Goal: Task Accomplishment & Management: Manage account settings

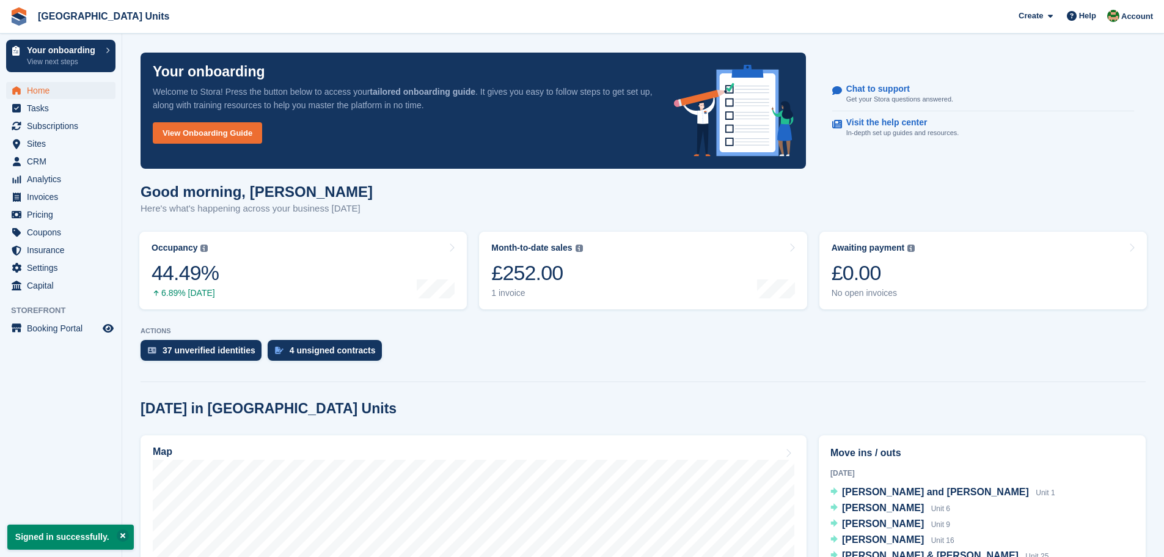
drag, startPoint x: 1117, startPoint y: 0, endPoint x: 849, endPoint y: 20, distance: 268.9
click at [849, 20] on span "[GEOGRAPHIC_DATA] Units Create Subscription Invoice Contact Deal Discount Page …" at bounding box center [582, 16] width 1164 height 33
click at [46, 128] on span "Subscriptions" at bounding box center [63, 125] width 73 height 17
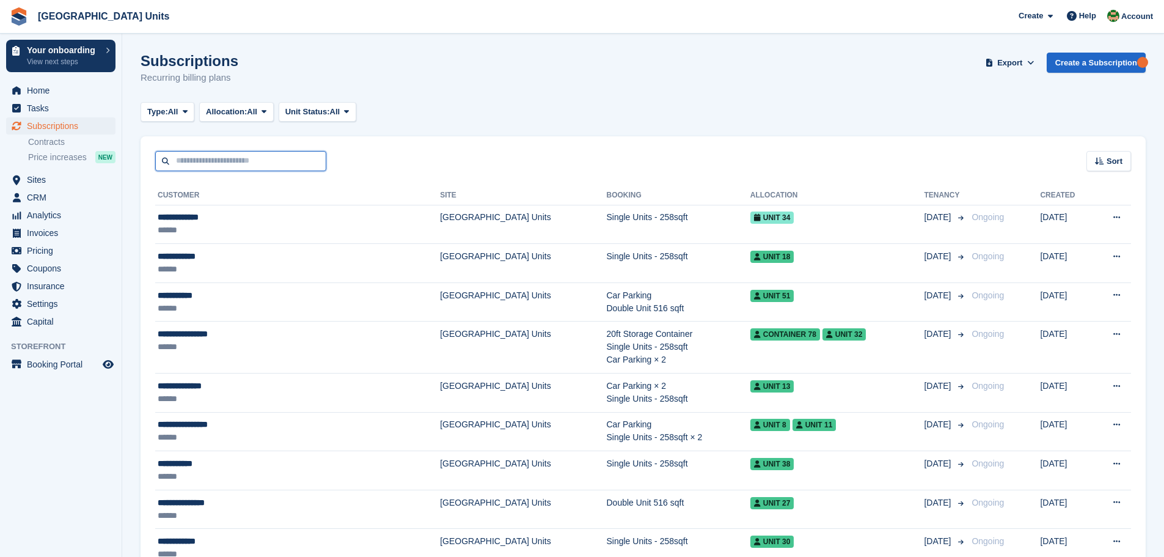
click at [211, 166] on input "text" at bounding box center [240, 161] width 171 height 20
type input "******"
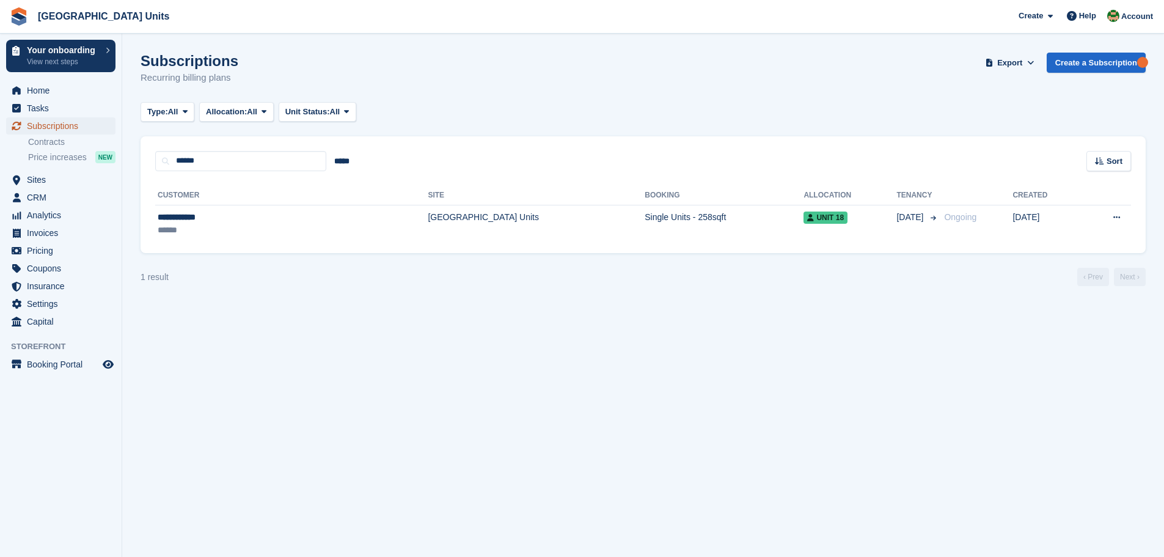
click at [29, 122] on span "Subscriptions" at bounding box center [63, 125] width 73 height 17
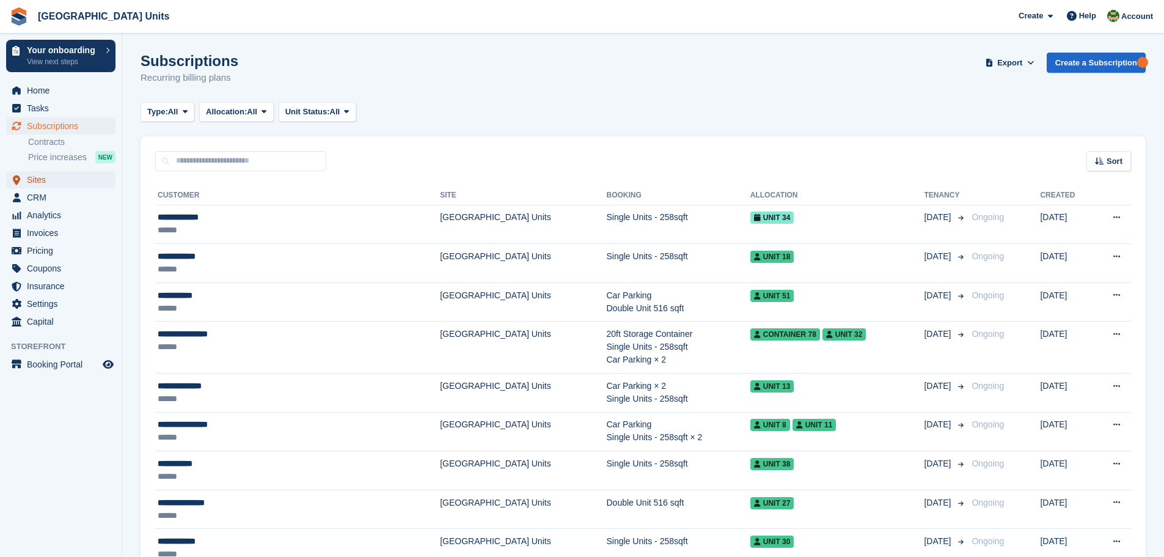
click at [42, 179] on span "Sites" at bounding box center [63, 179] width 73 height 17
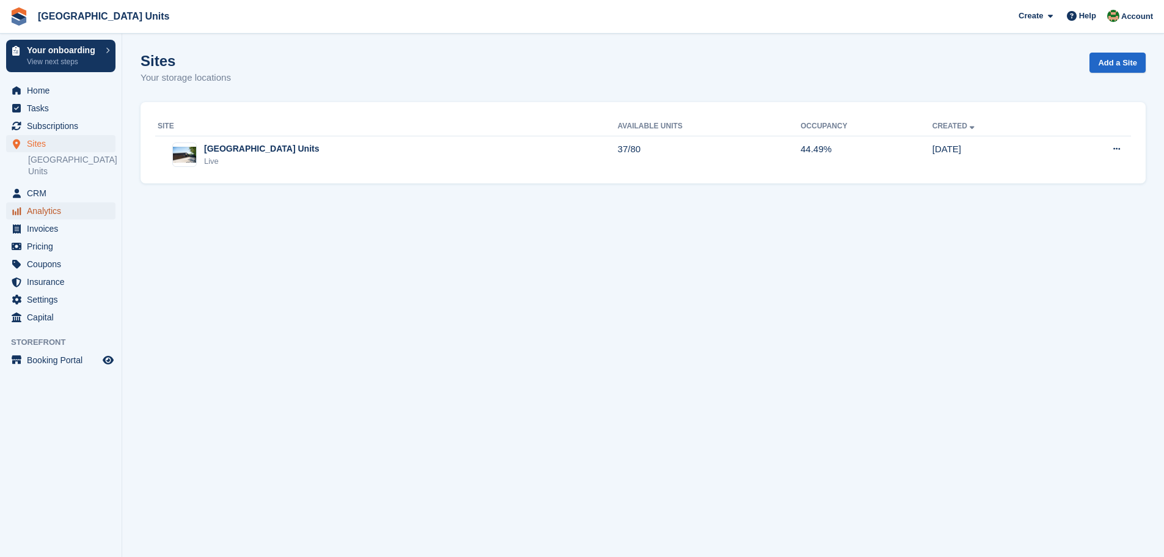
click at [42, 207] on span "Analytics" at bounding box center [63, 210] width 73 height 17
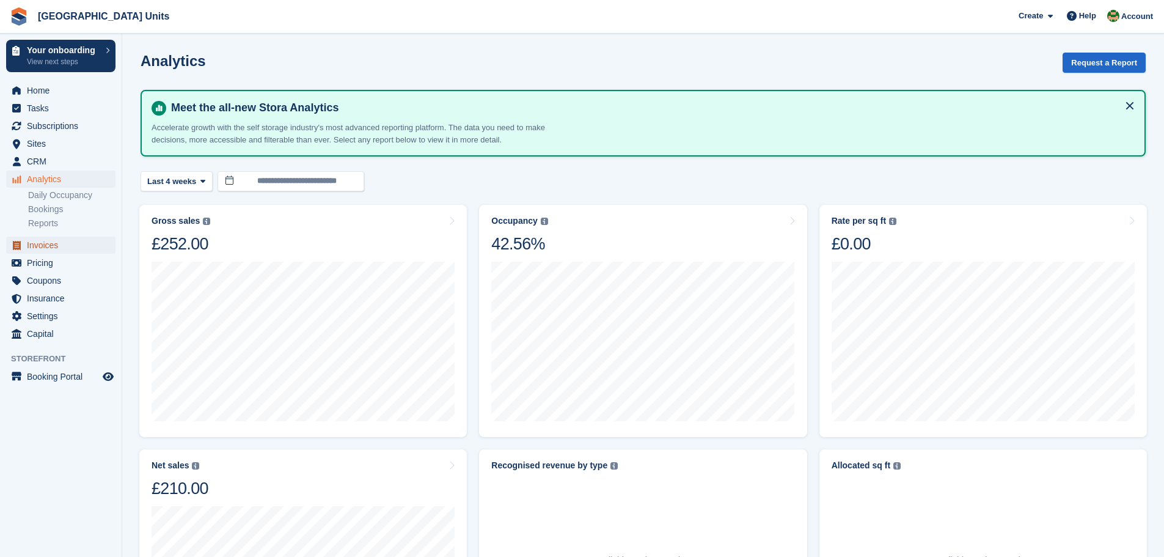
click at [37, 238] on span "Invoices" at bounding box center [63, 244] width 73 height 17
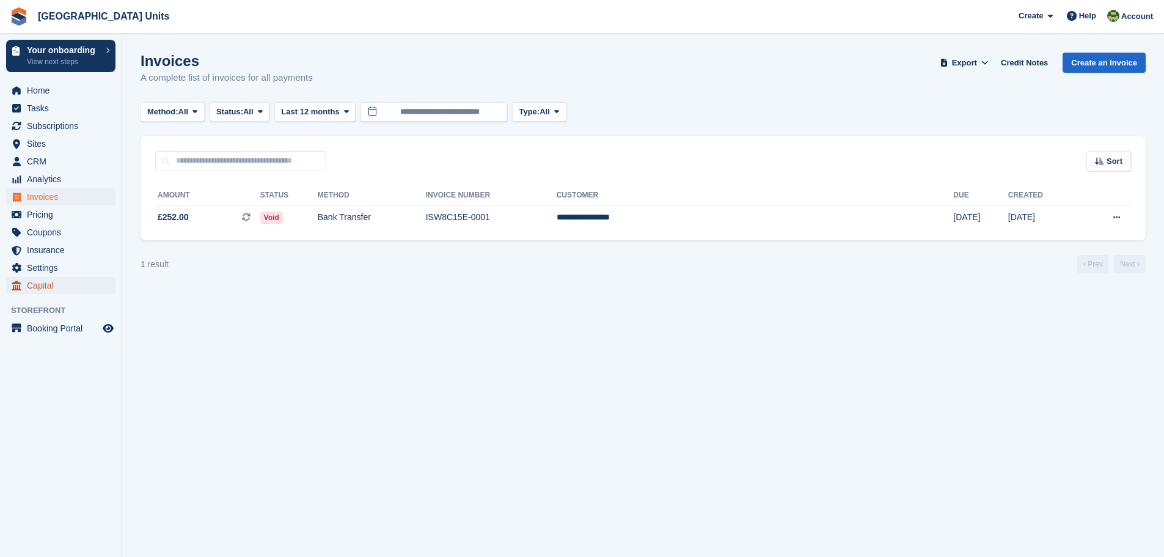
click at [36, 285] on span "Capital" at bounding box center [63, 285] width 73 height 17
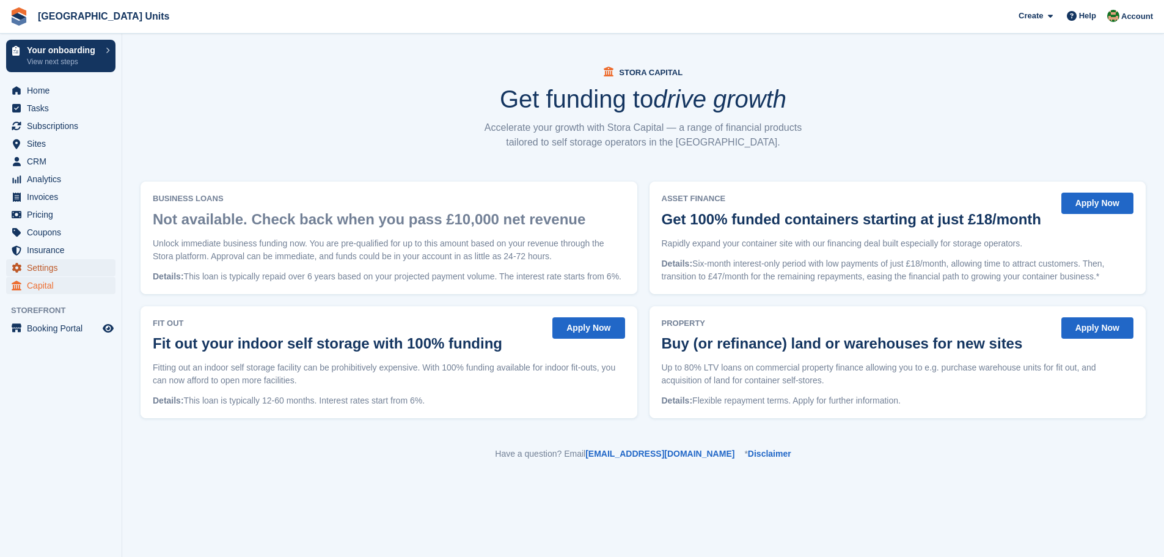
click at [40, 272] on span "Settings" at bounding box center [63, 267] width 73 height 17
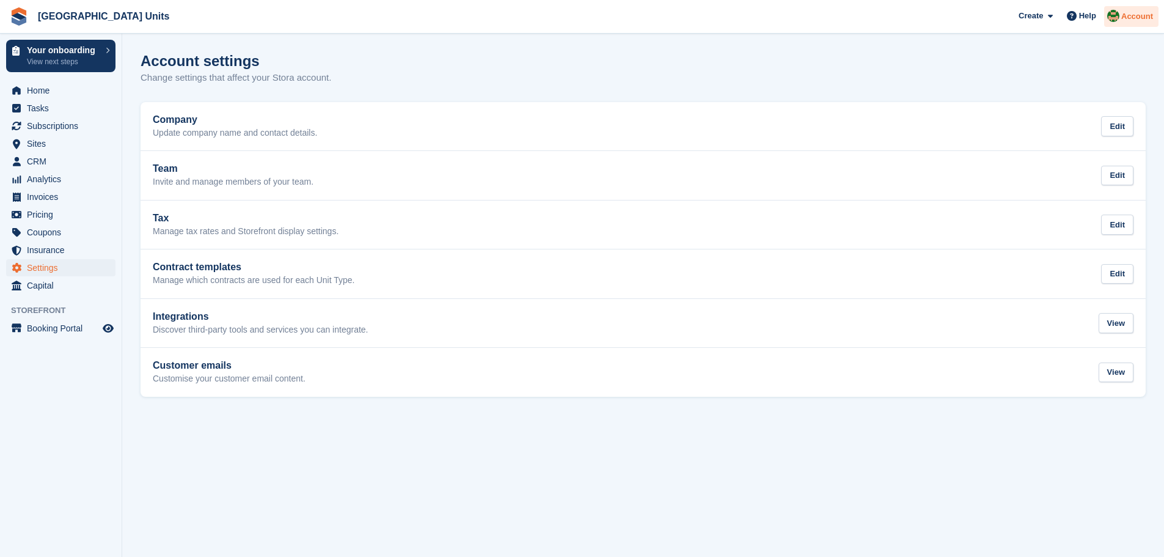
click at [1132, 21] on span "Account" at bounding box center [1137, 16] width 32 height 12
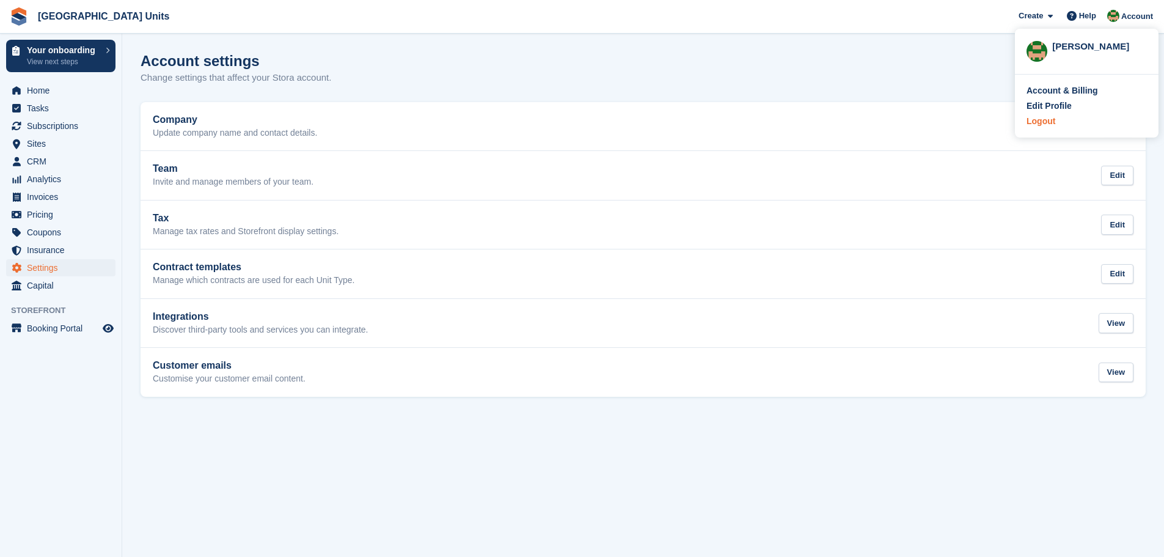
click at [1046, 122] on div "Logout" at bounding box center [1040, 121] width 29 height 13
